Goal: Information Seeking & Learning: Find specific page/section

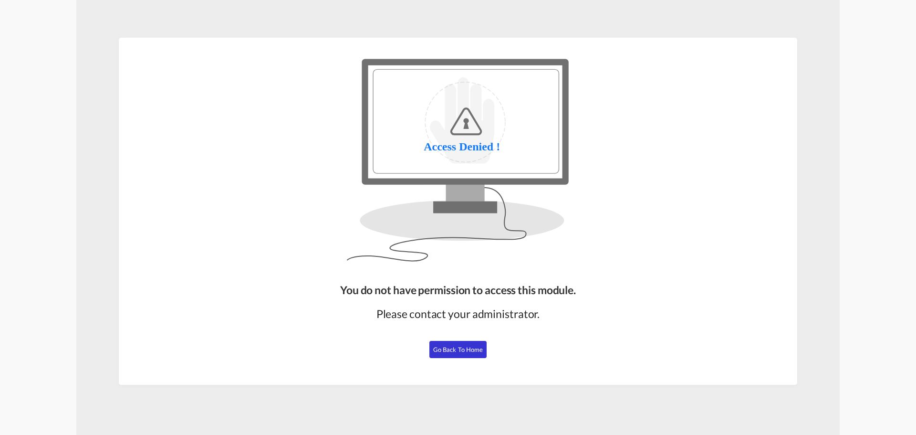
click at [444, 354] on button "Go Back to Home" at bounding box center [457, 349] width 57 height 17
